Goal: Information Seeking & Learning: Understand process/instructions

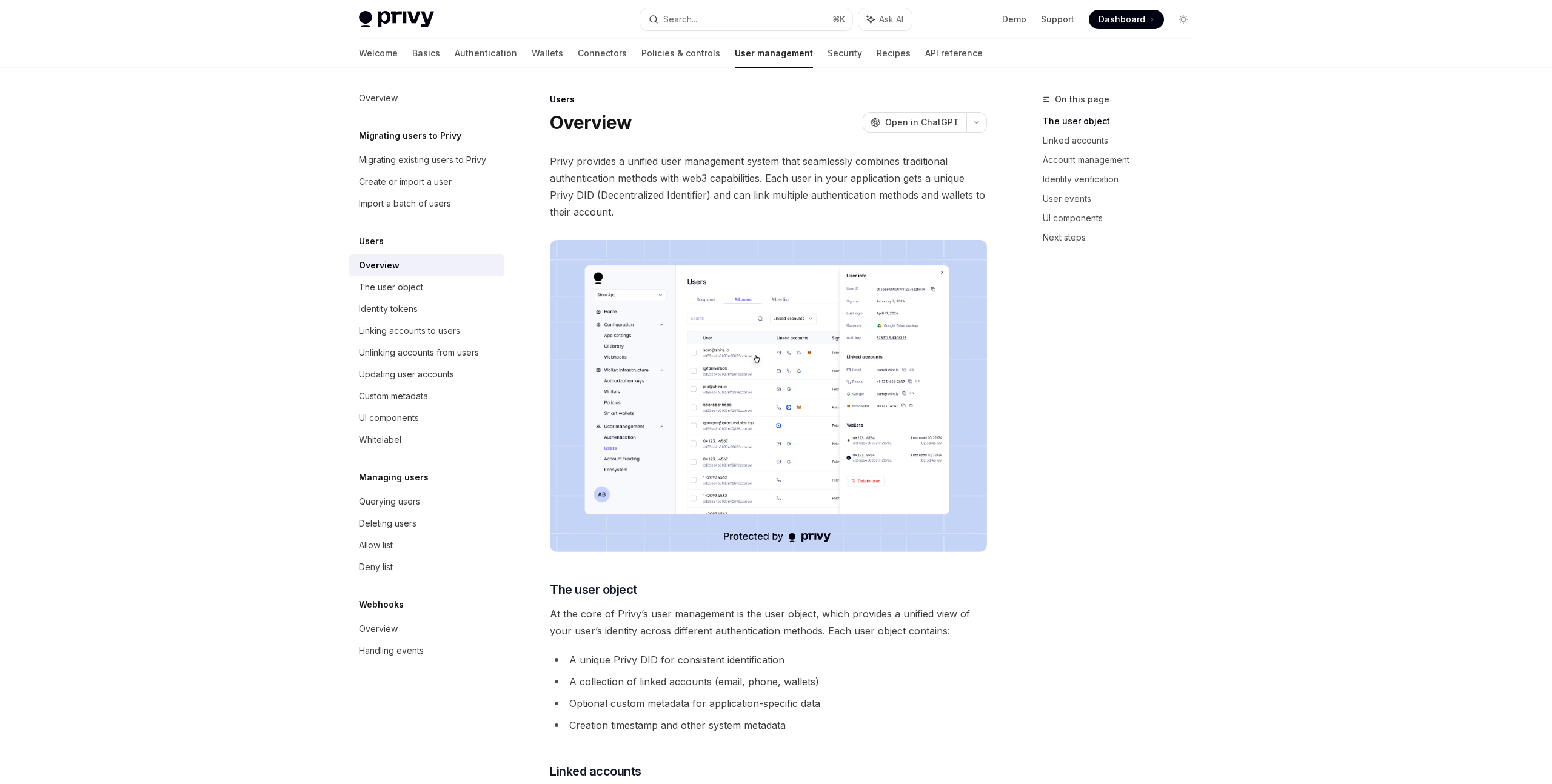
click at [1257, 57] on div at bounding box center [776, 34] width 1552 height 68
click at [1182, 22] on icon "Toggle dark mode" at bounding box center [1182, 19] width 5 height 5
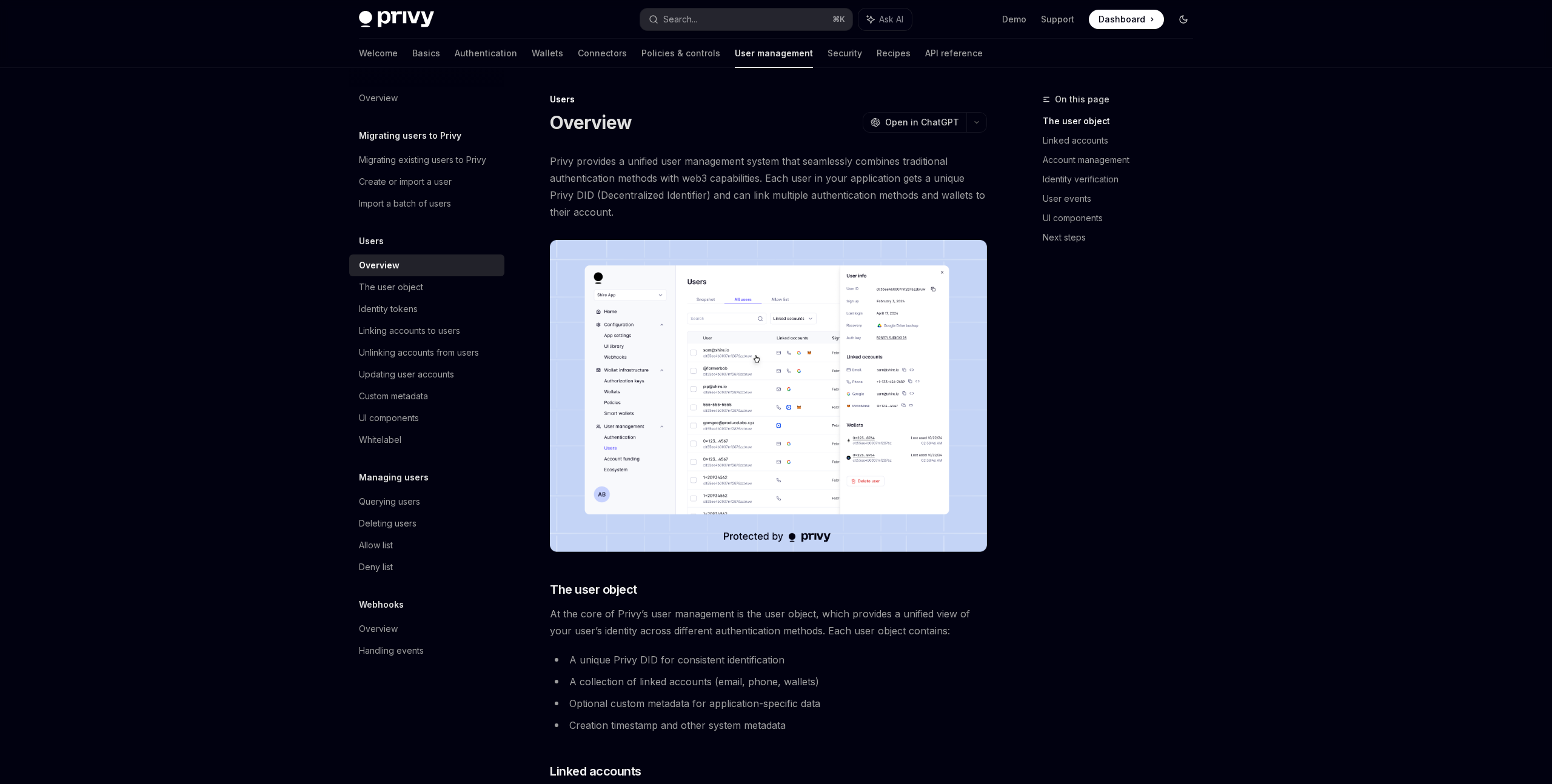
click at [1182, 22] on icon "Toggle dark mode" at bounding box center [1183, 20] width 9 height 9
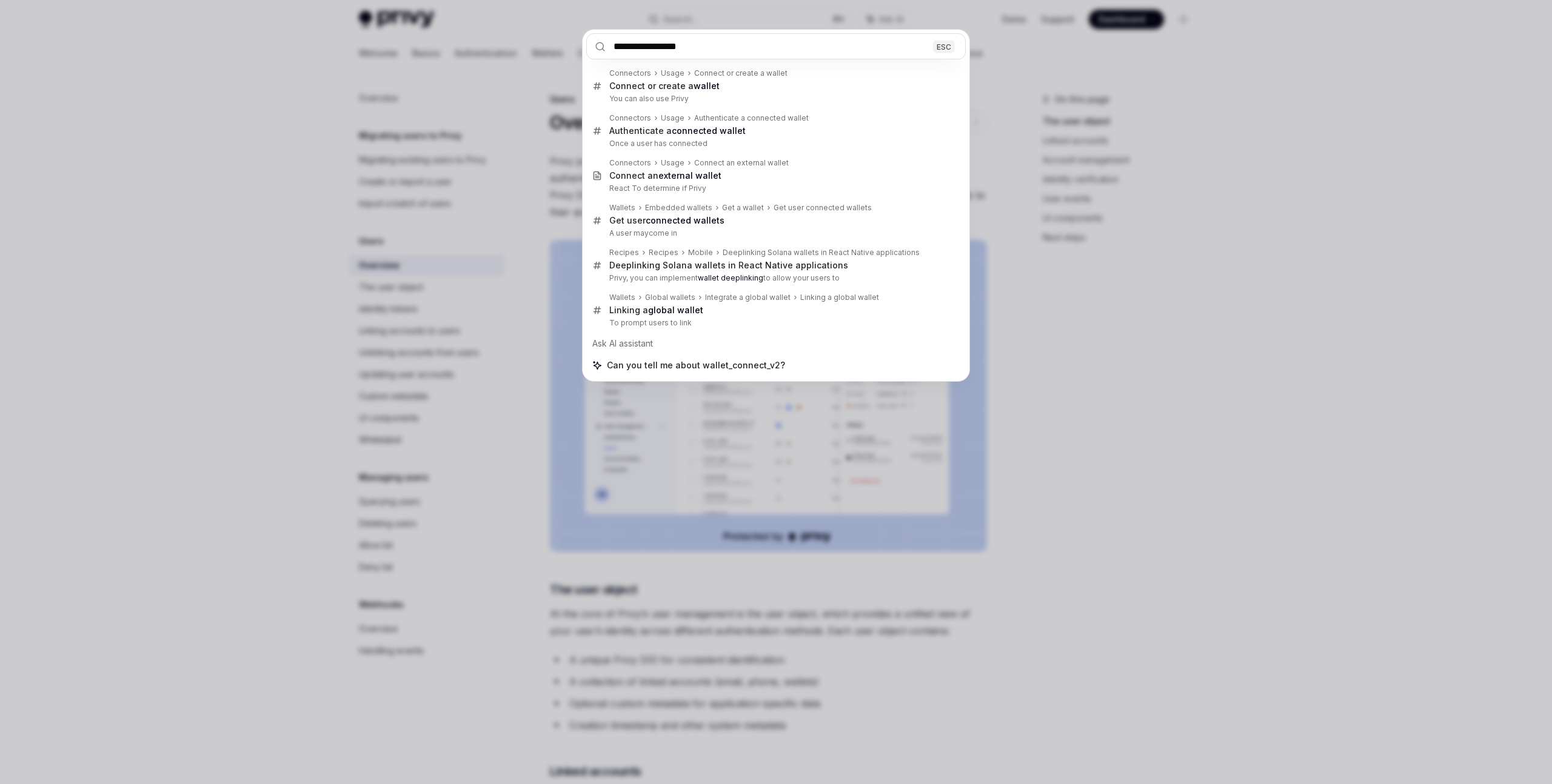
type input "**********"
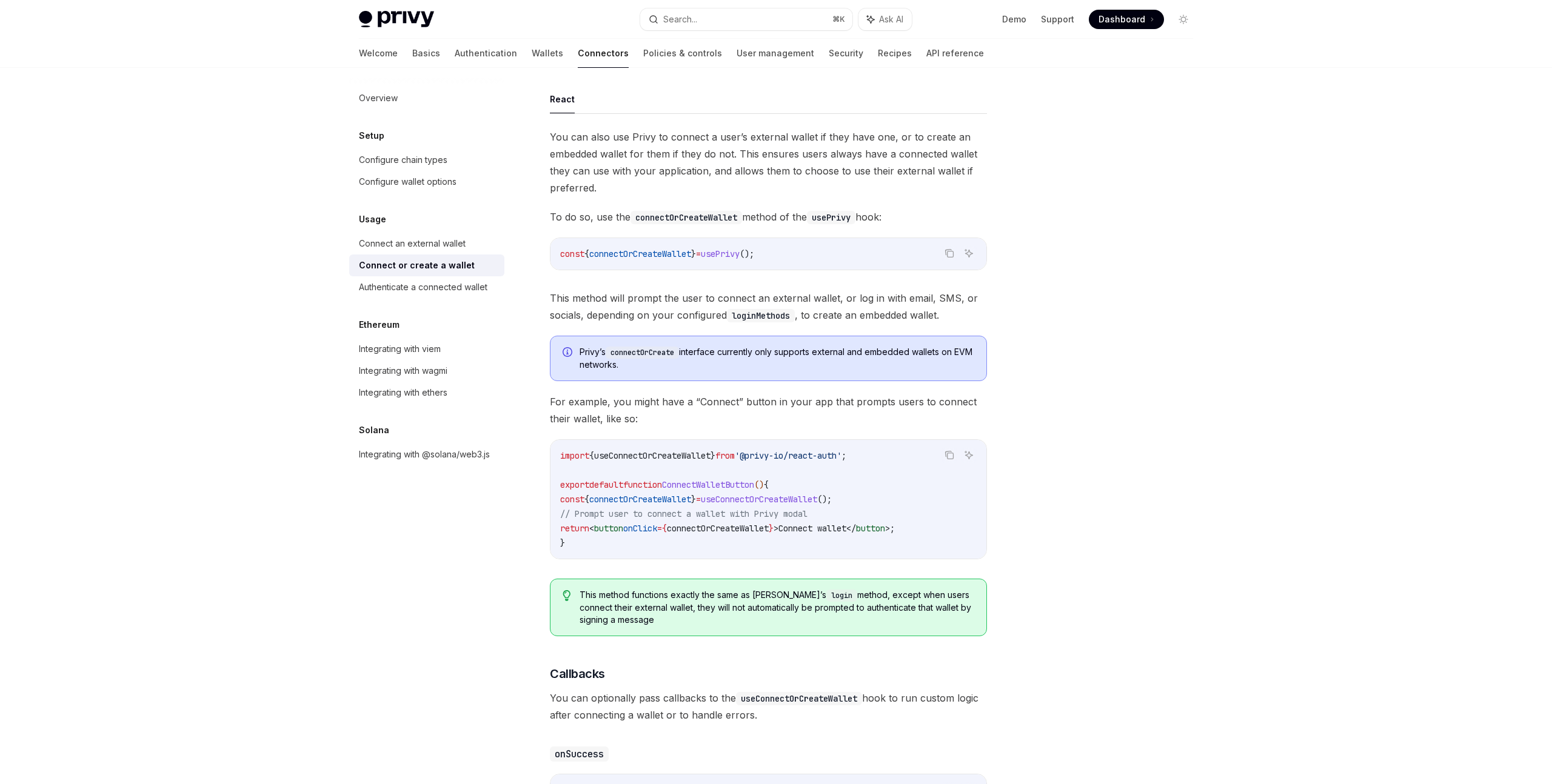
scroll to position [559, 0]
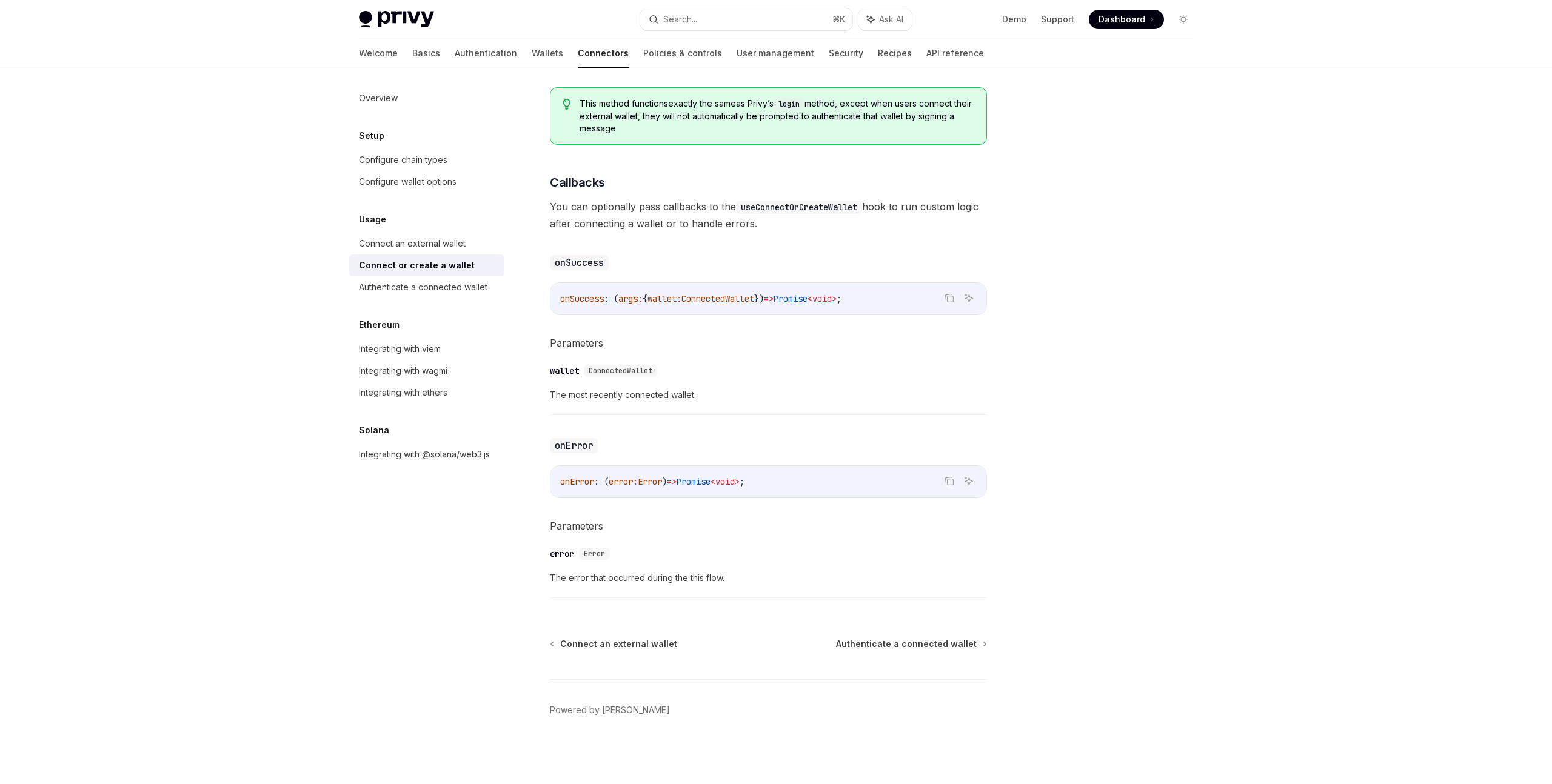
click at [1076, 314] on div at bounding box center [1110, 438] width 184 height 692
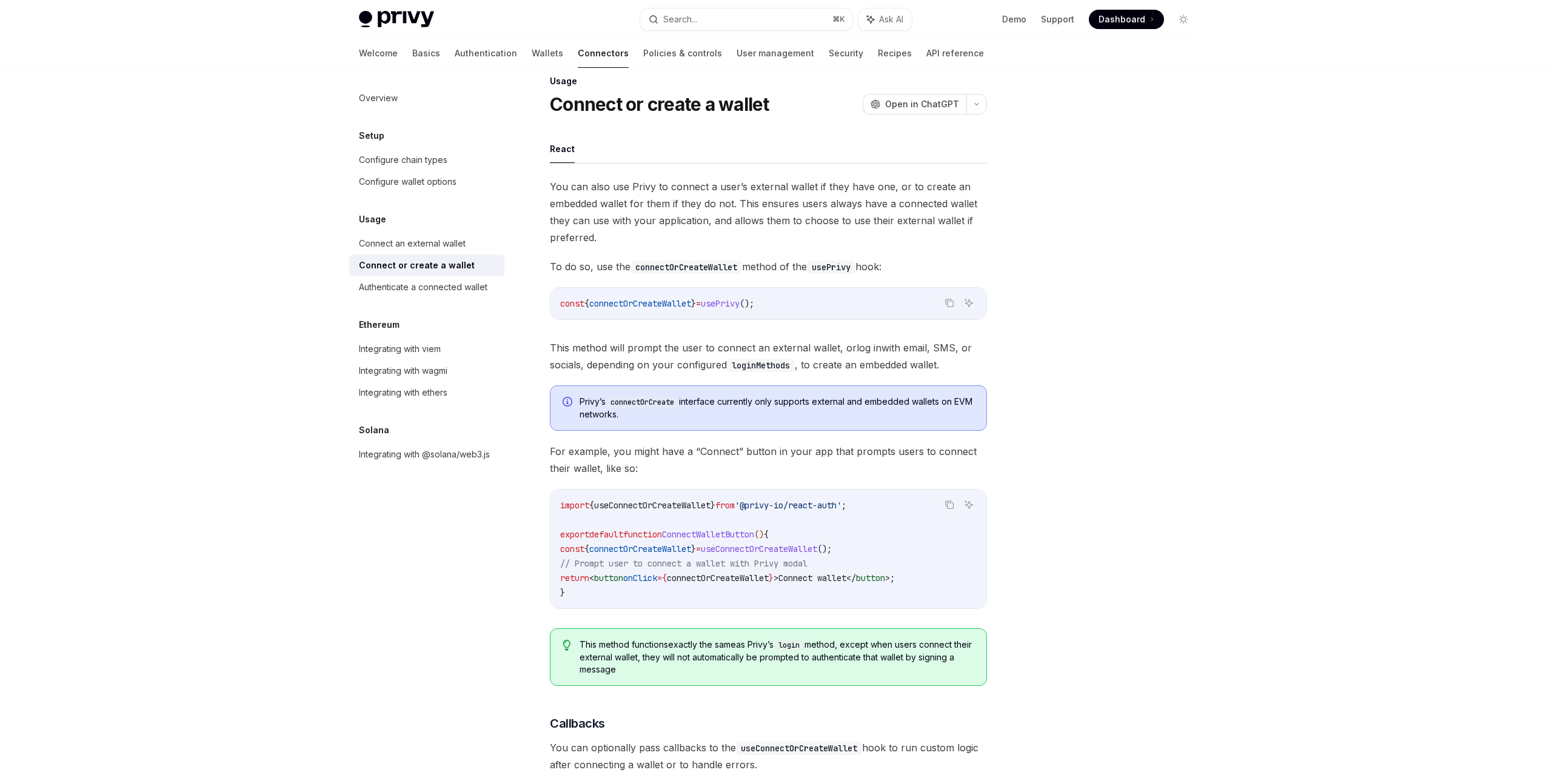
scroll to position [0, 0]
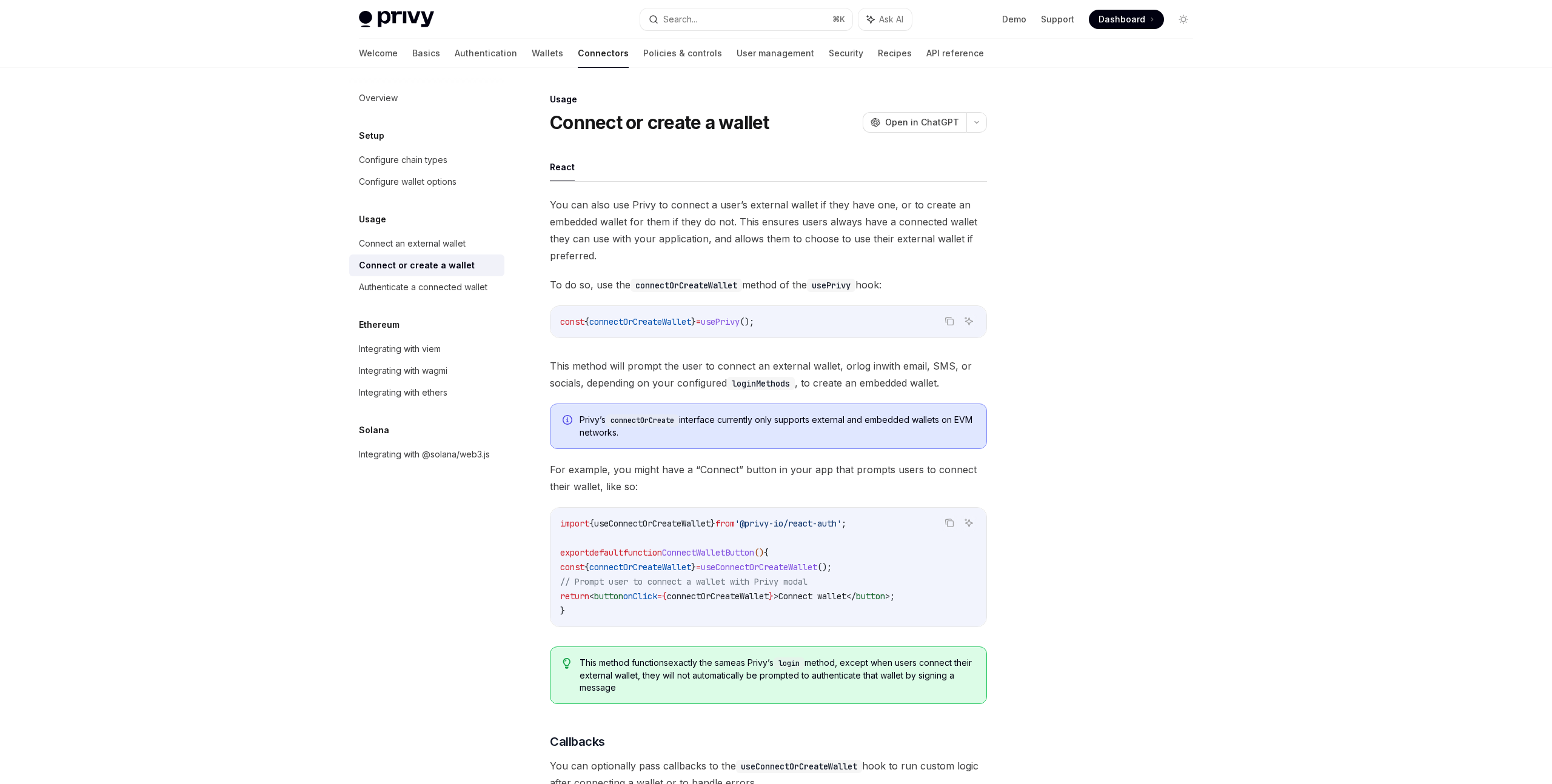
click at [417, 275] on link "Connect or create a wallet" at bounding box center [426, 264] width 155 height 22
click at [416, 286] on div "Authenticate a connected wallet" at bounding box center [422, 287] width 129 height 15
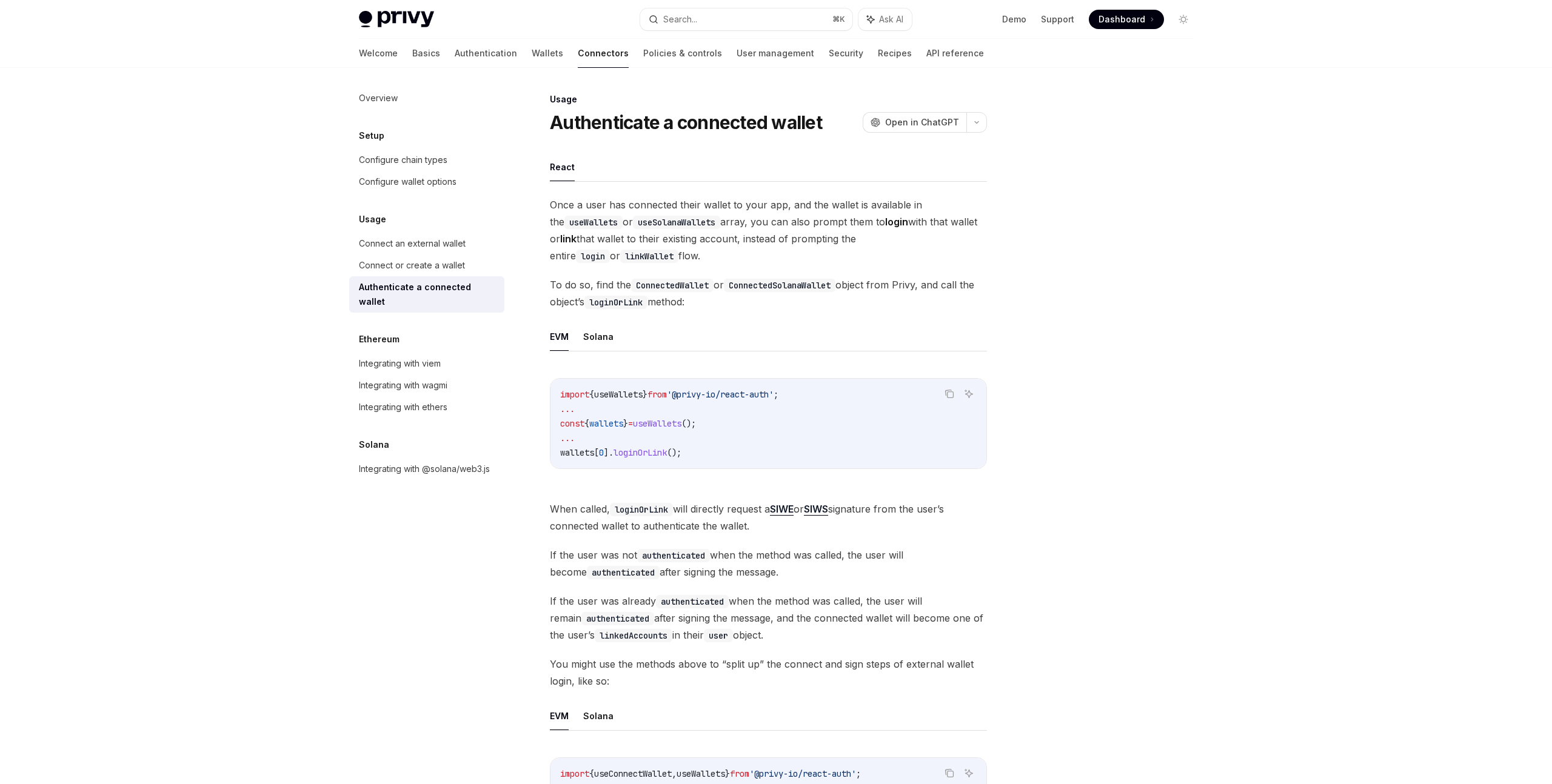
click at [1032, 347] on div at bounding box center [1110, 438] width 184 height 692
click at [451, 538] on div "Overview Setup Configure chain types Configure wallet options Usage Connect an …" at bounding box center [436, 426] width 175 height 716
click at [586, 335] on button "Solana" at bounding box center [598, 337] width 30 height 28
click at [565, 335] on button "EVM" at bounding box center [559, 337] width 19 height 28
click at [611, 335] on button "Solana" at bounding box center [598, 337] width 30 height 28
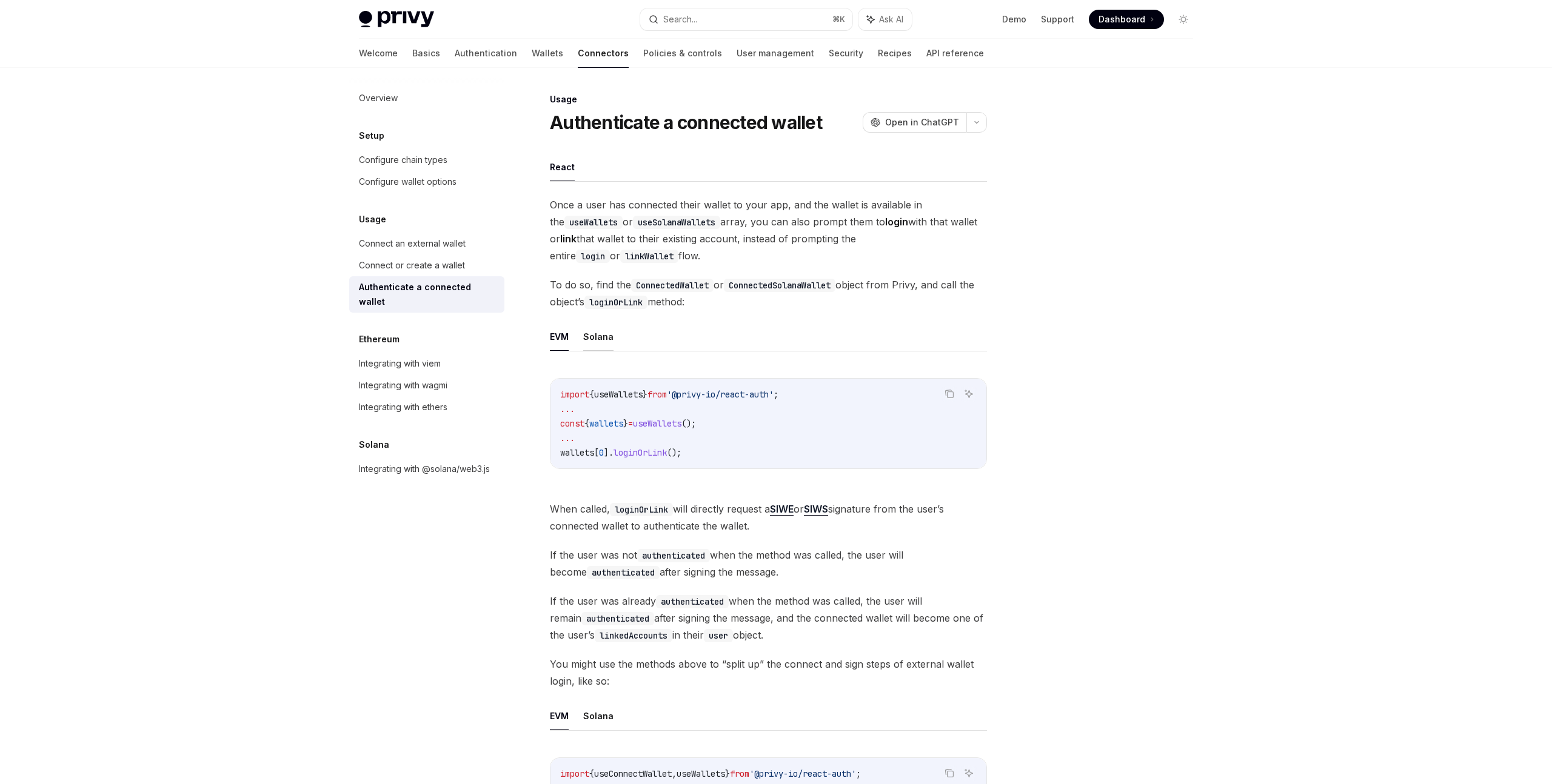
type textarea "*"
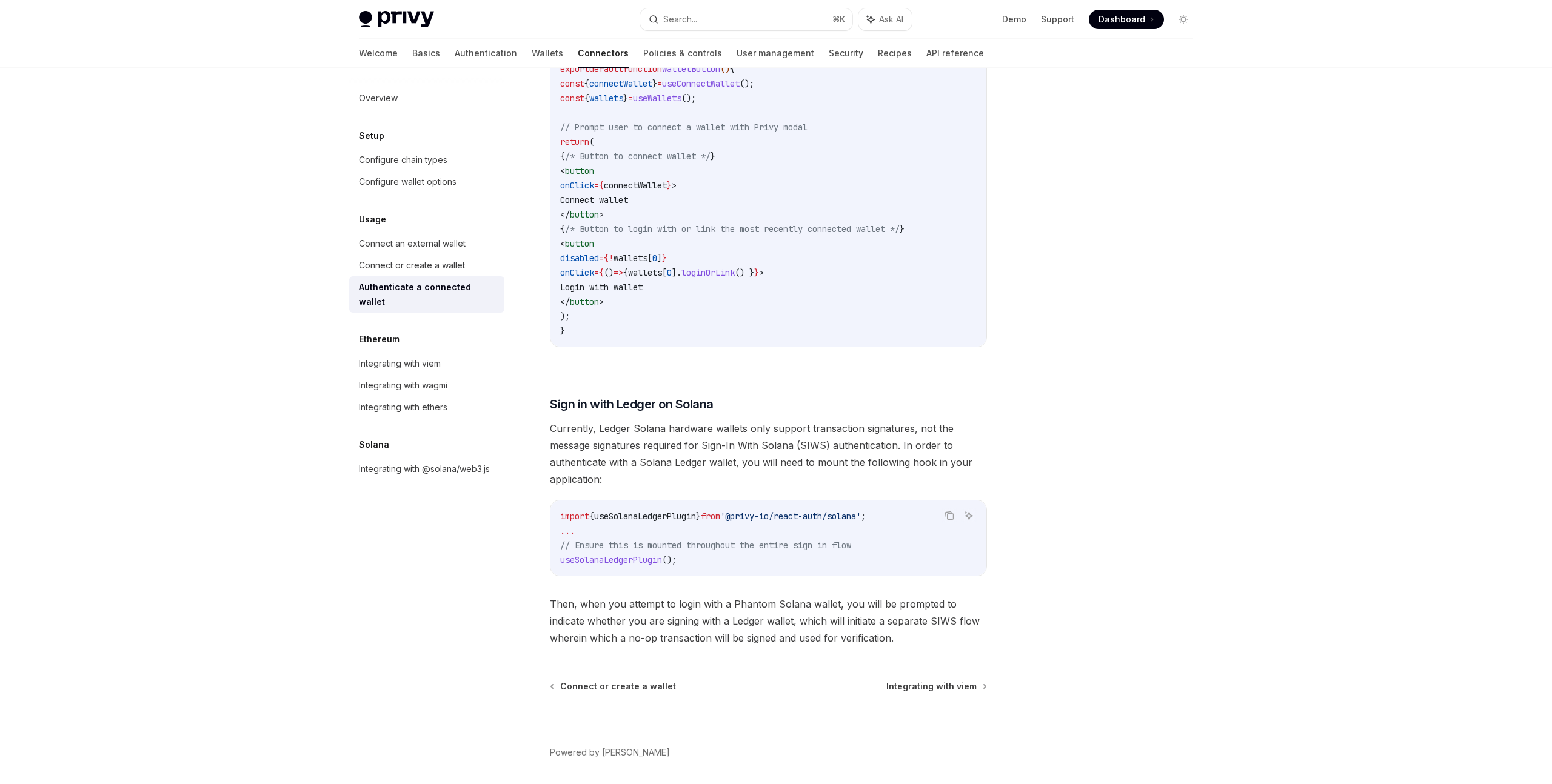
scroll to position [776, 0]
